Goal: Information Seeking & Learning: Learn about a topic

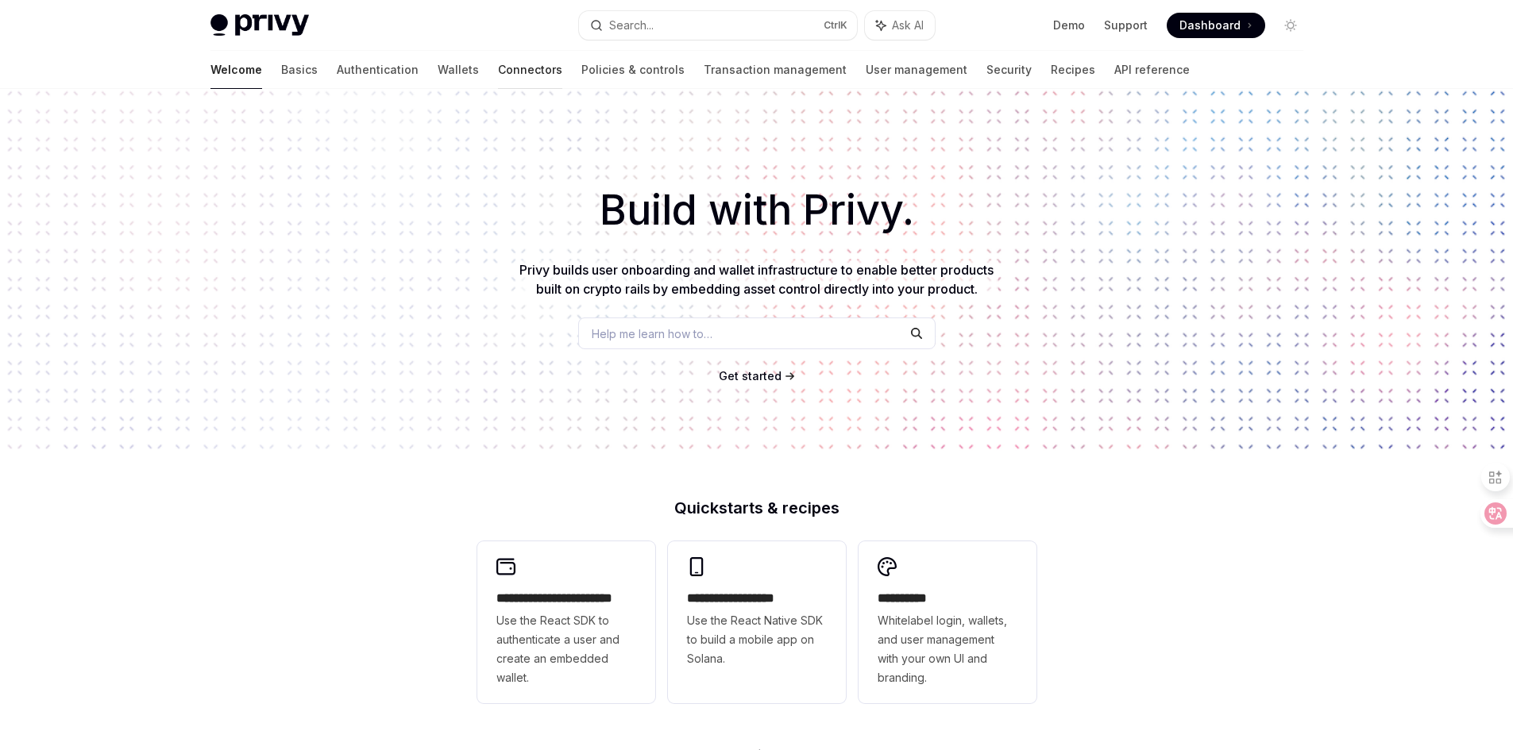
click at [498, 73] on link "Connectors" at bounding box center [530, 70] width 64 height 38
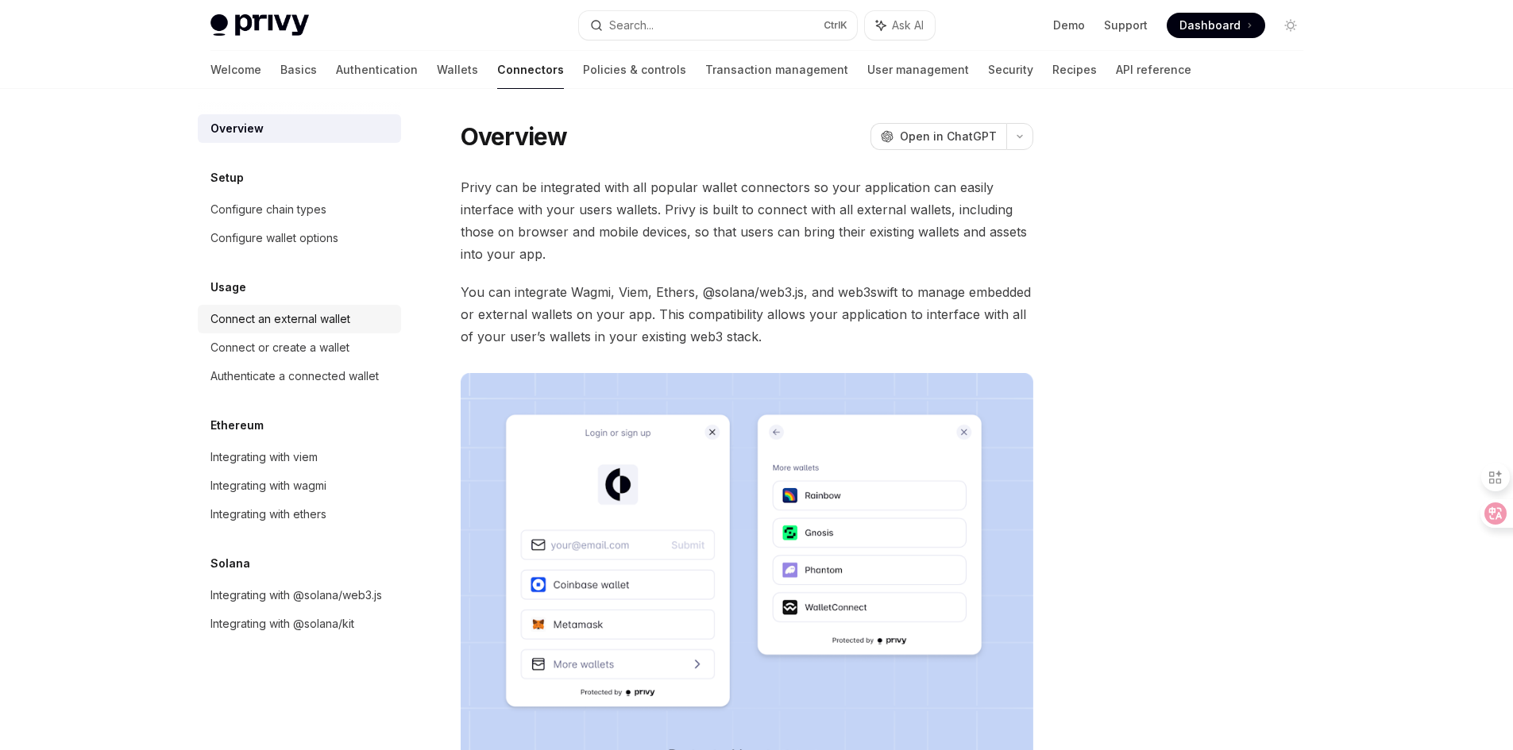
click at [301, 322] on div "Connect an external wallet" at bounding box center [280, 319] width 140 height 19
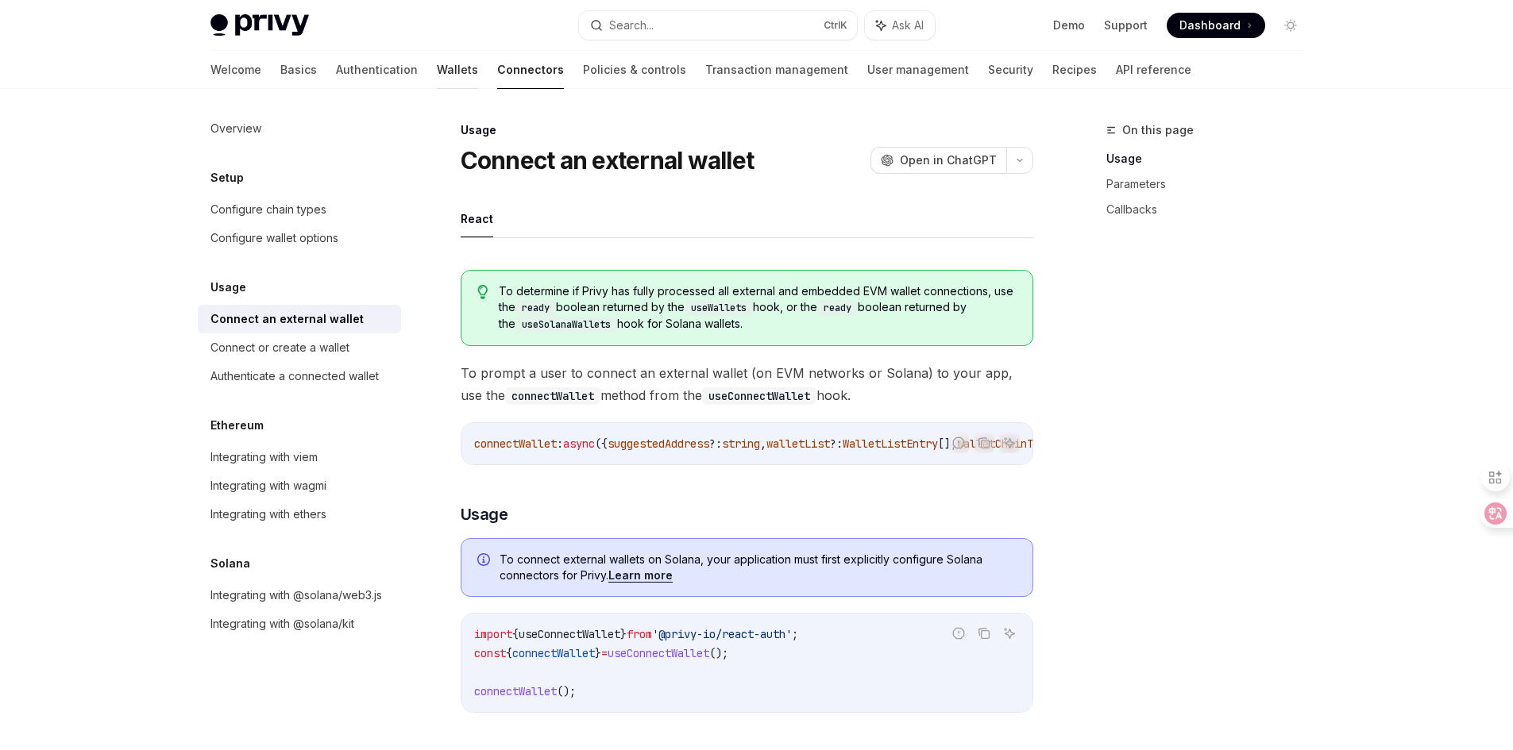
click at [437, 66] on link "Wallets" at bounding box center [457, 70] width 41 height 38
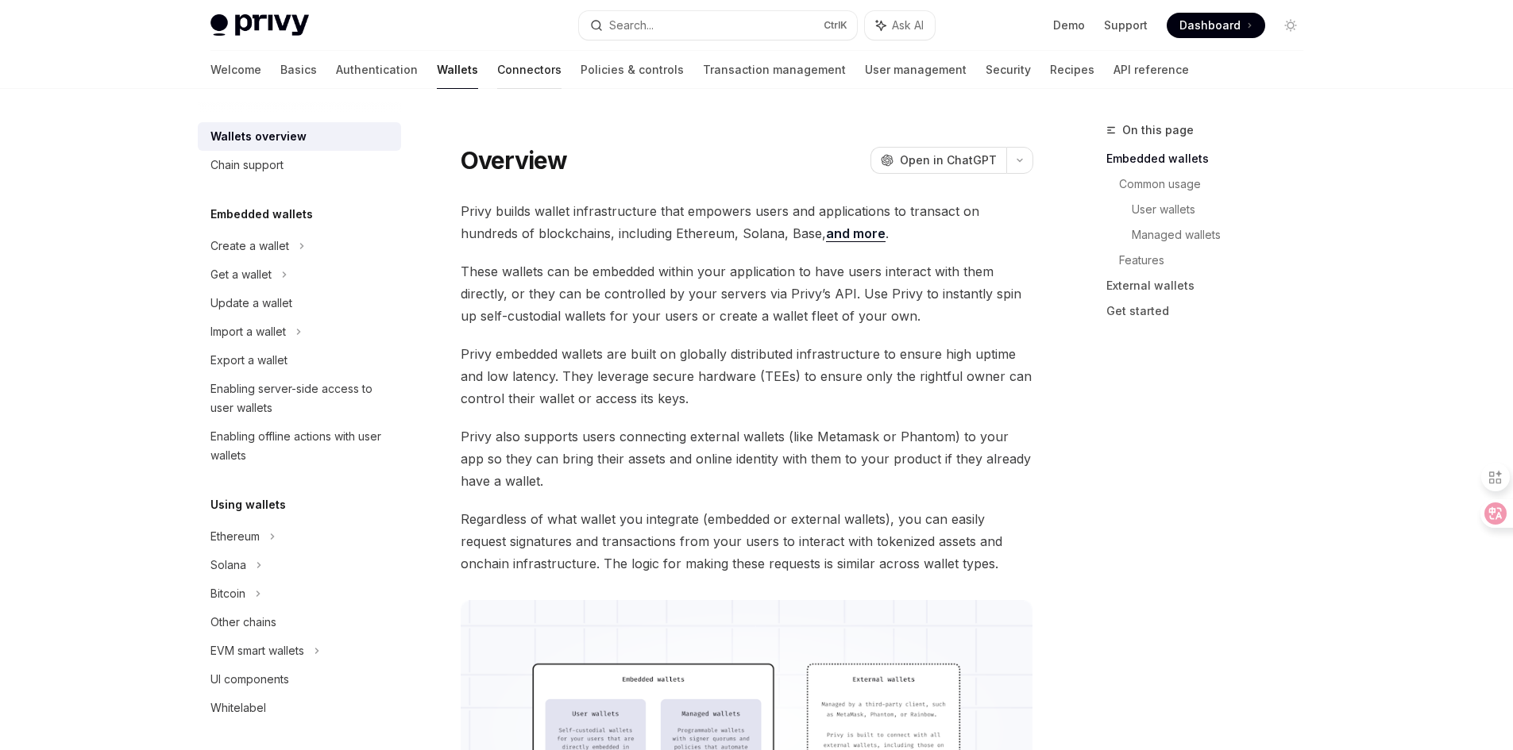
click at [497, 75] on link "Connectors" at bounding box center [529, 70] width 64 height 38
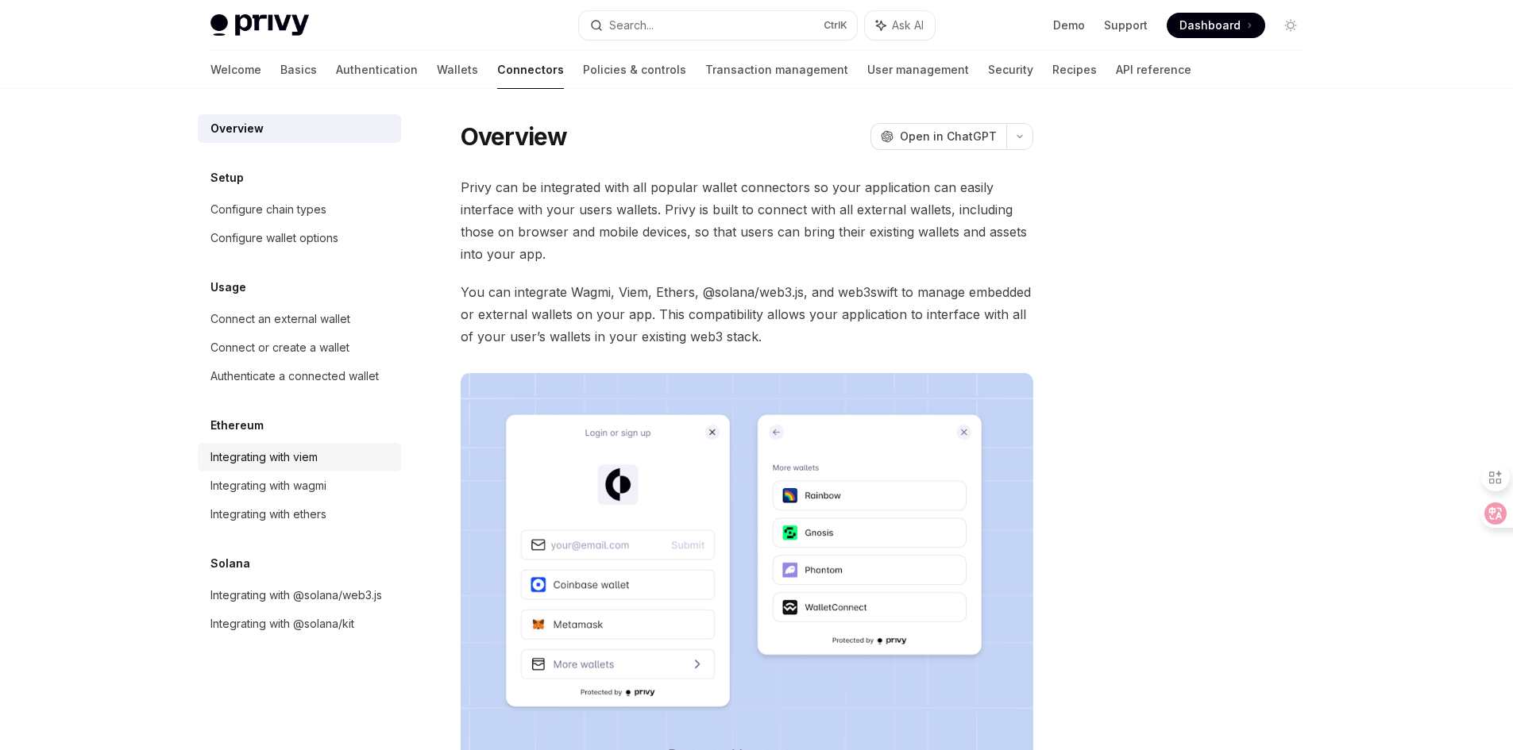
click at [304, 452] on div "Integrating with viem" at bounding box center [263, 457] width 107 height 19
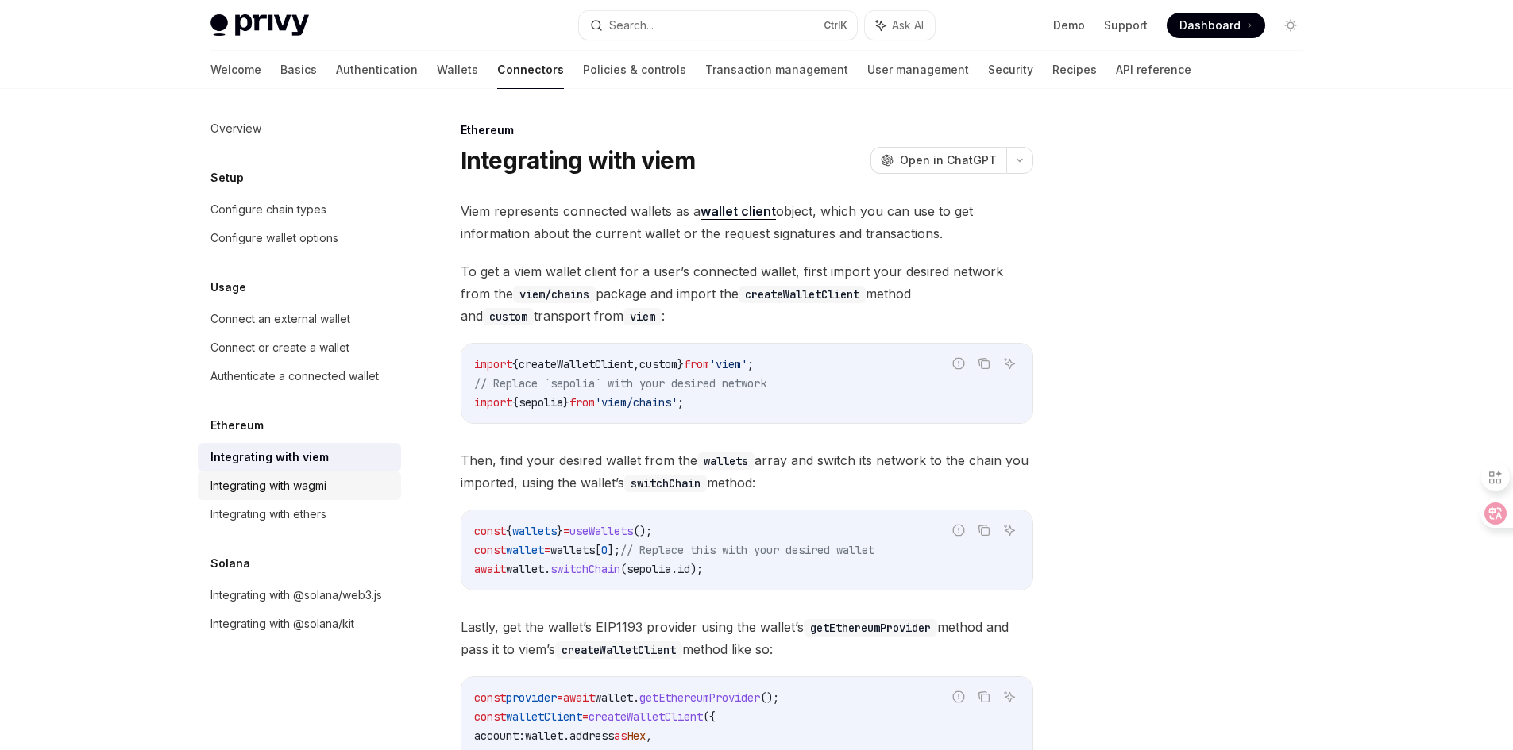
click at [313, 482] on div "Integrating with wagmi" at bounding box center [268, 485] width 116 height 19
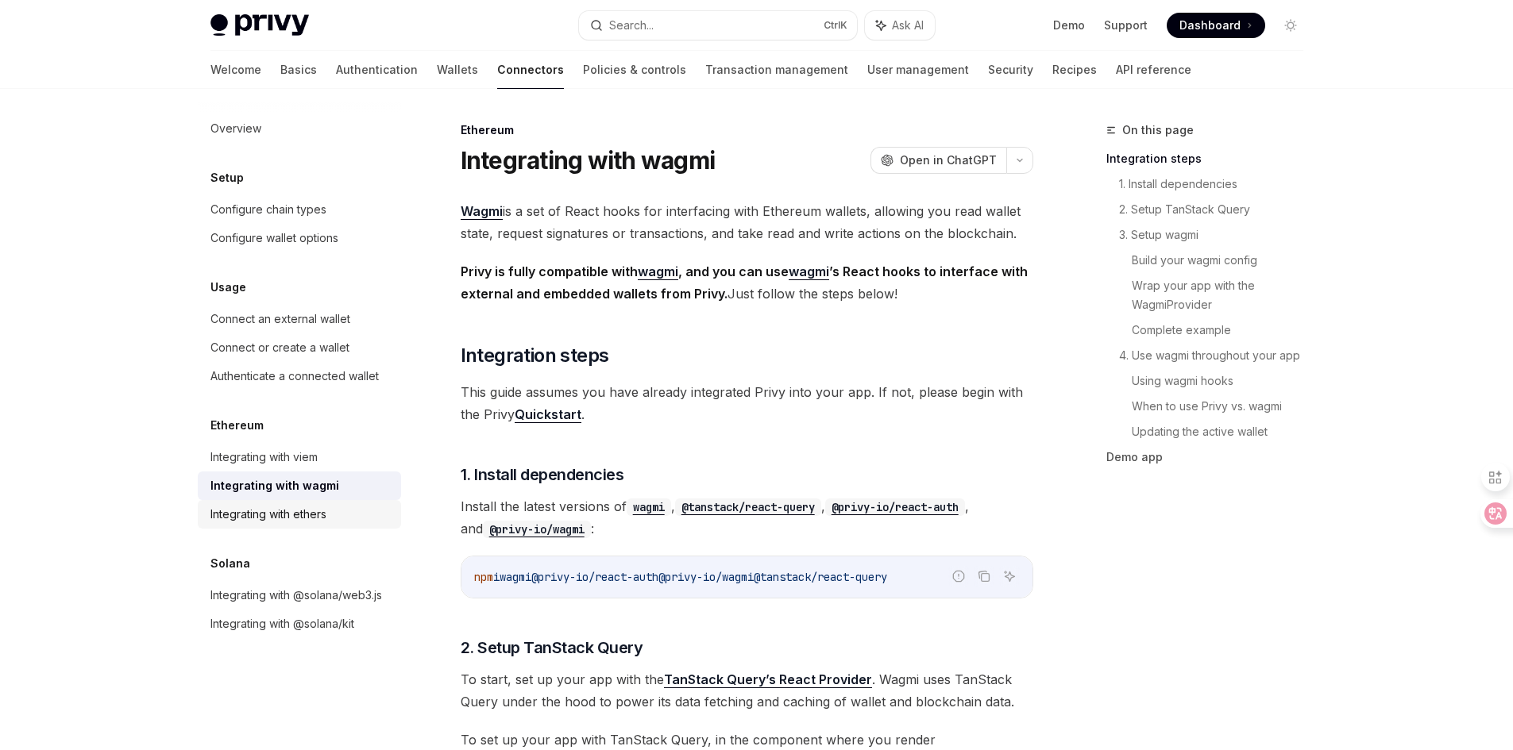
click at [249, 518] on div "Integrating with ethers" at bounding box center [268, 514] width 116 height 19
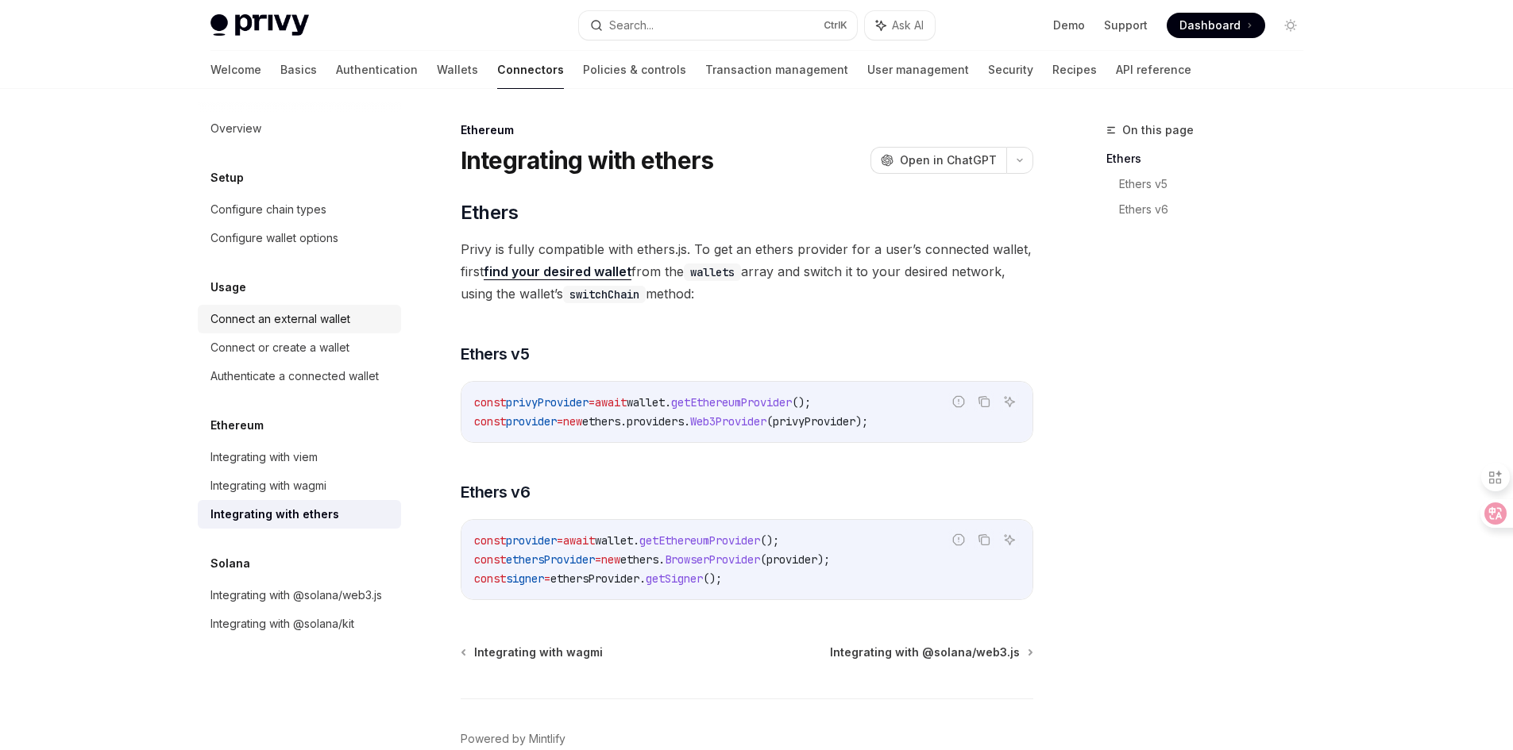
click at [329, 314] on div "Connect an external wallet" at bounding box center [280, 319] width 140 height 19
click at [318, 463] on div "Integrating with viem" at bounding box center [263, 457] width 107 height 19
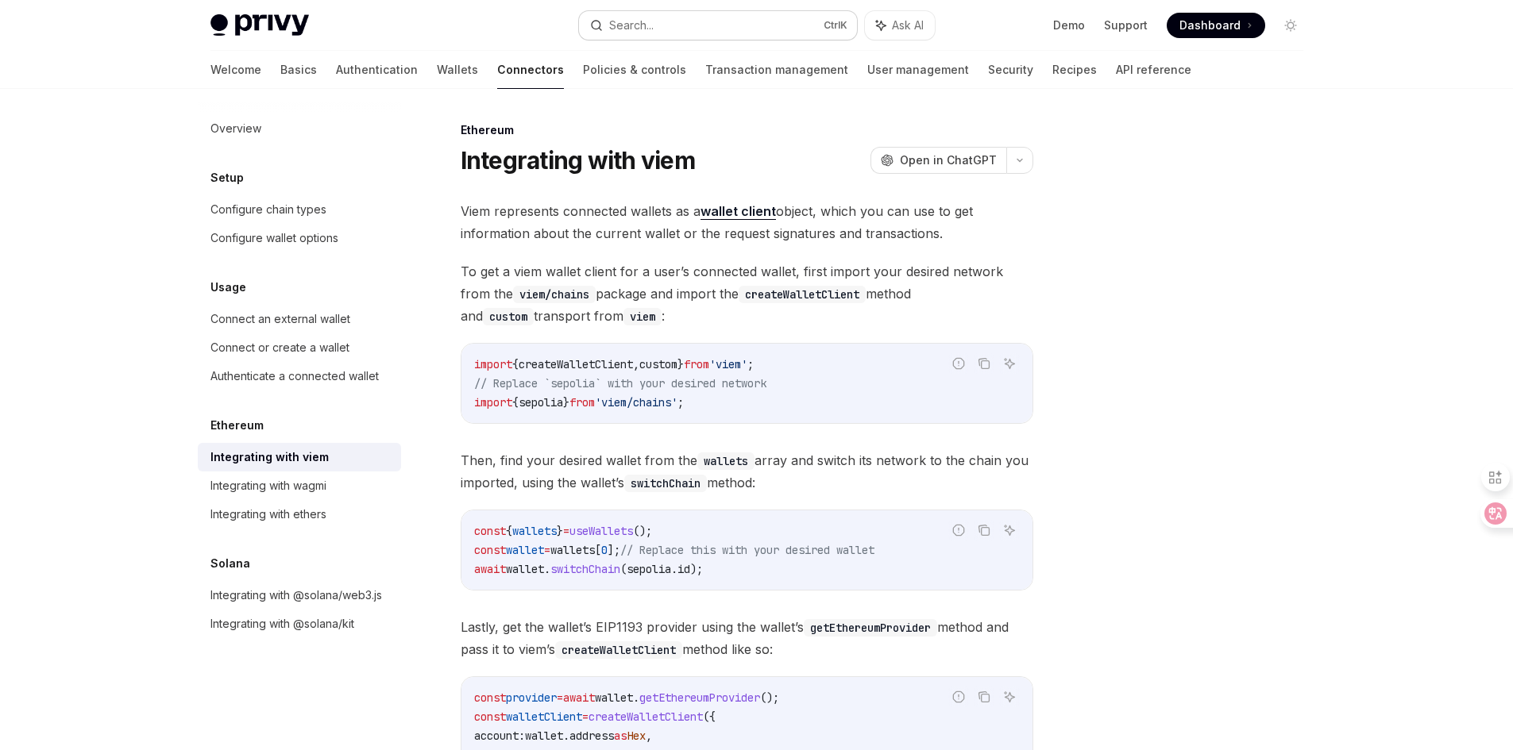
type textarea "*"
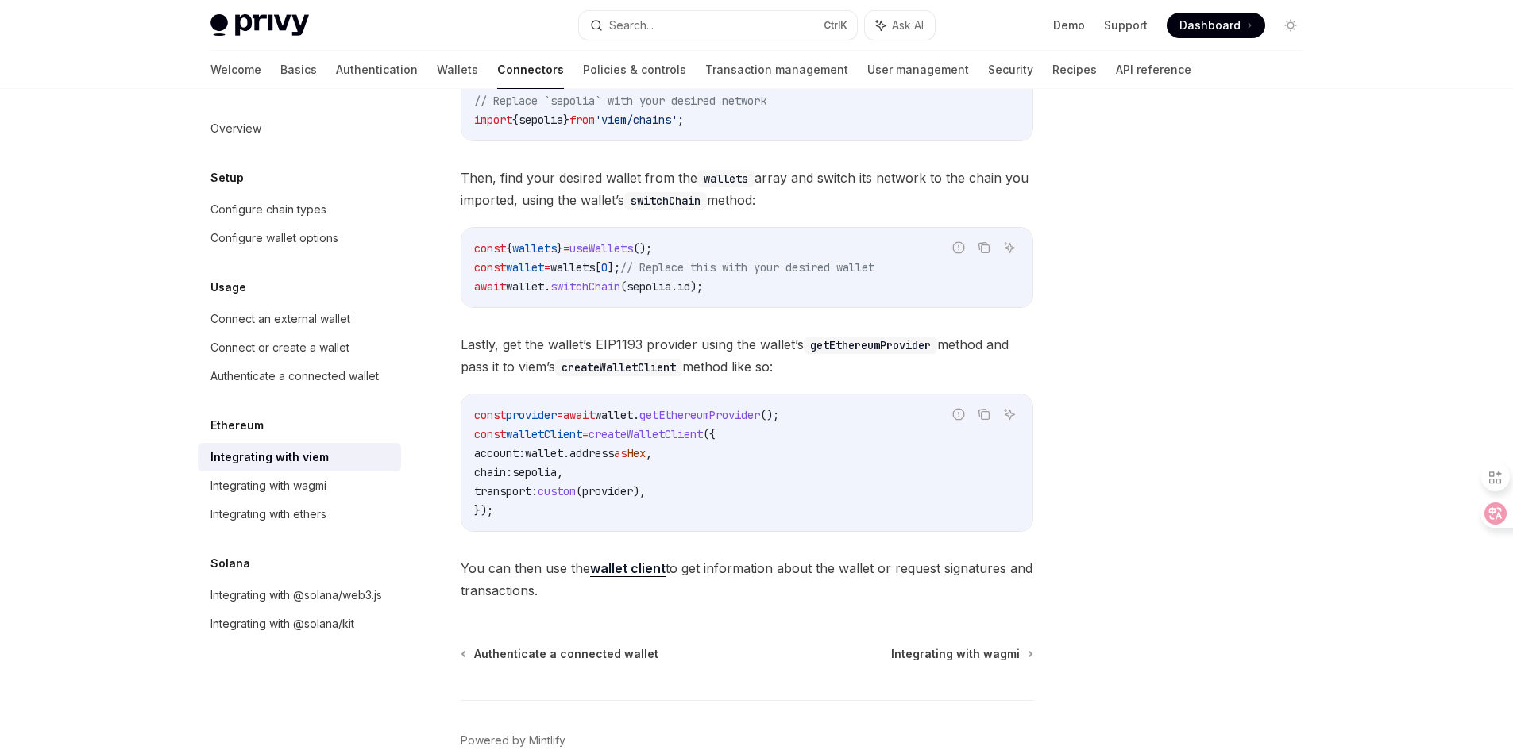
scroll to position [370, 0]
